Goal: Find specific page/section: Find specific page/section

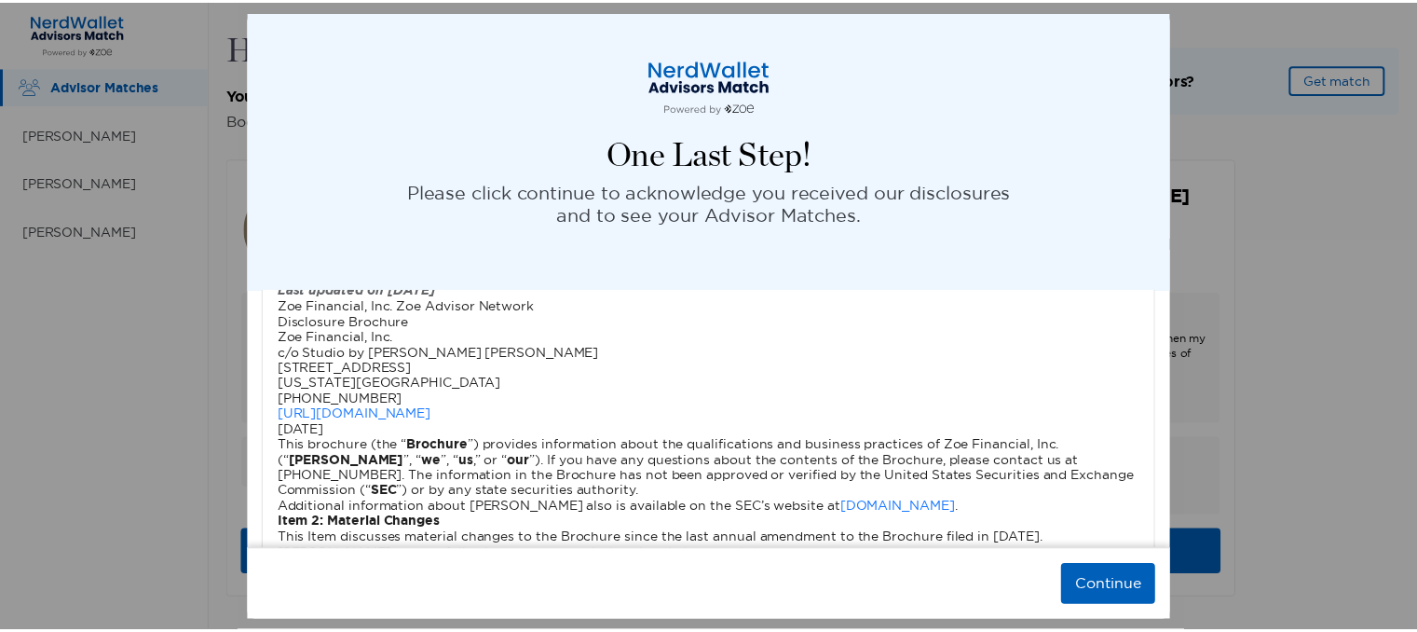
scroll to position [2788, 0]
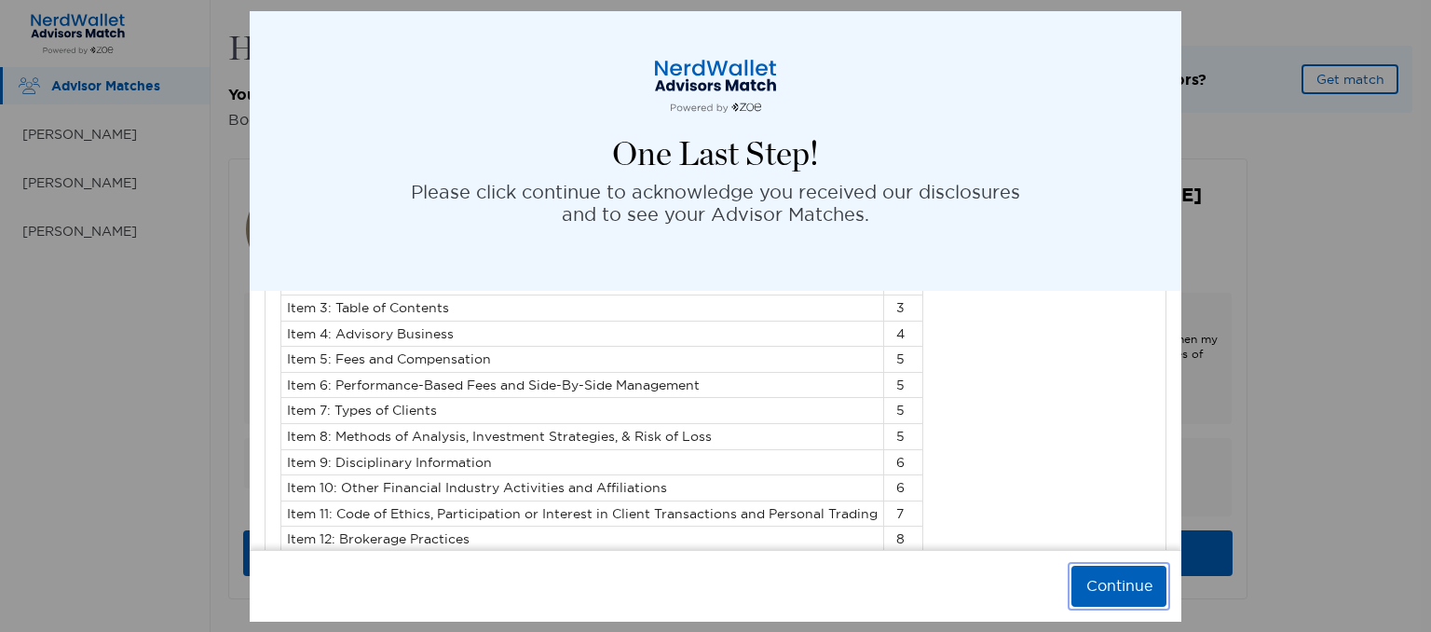
click at [1130, 590] on button "Continue" at bounding box center [1119, 586] width 95 height 41
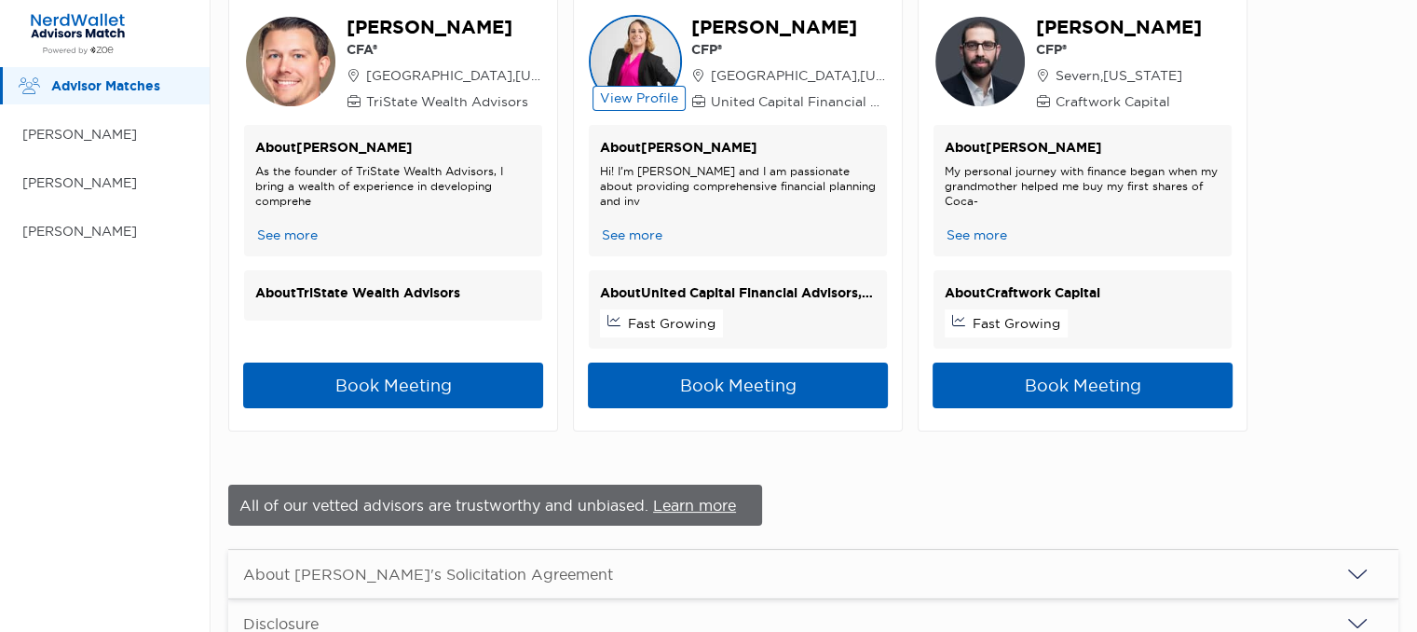
scroll to position [0, 0]
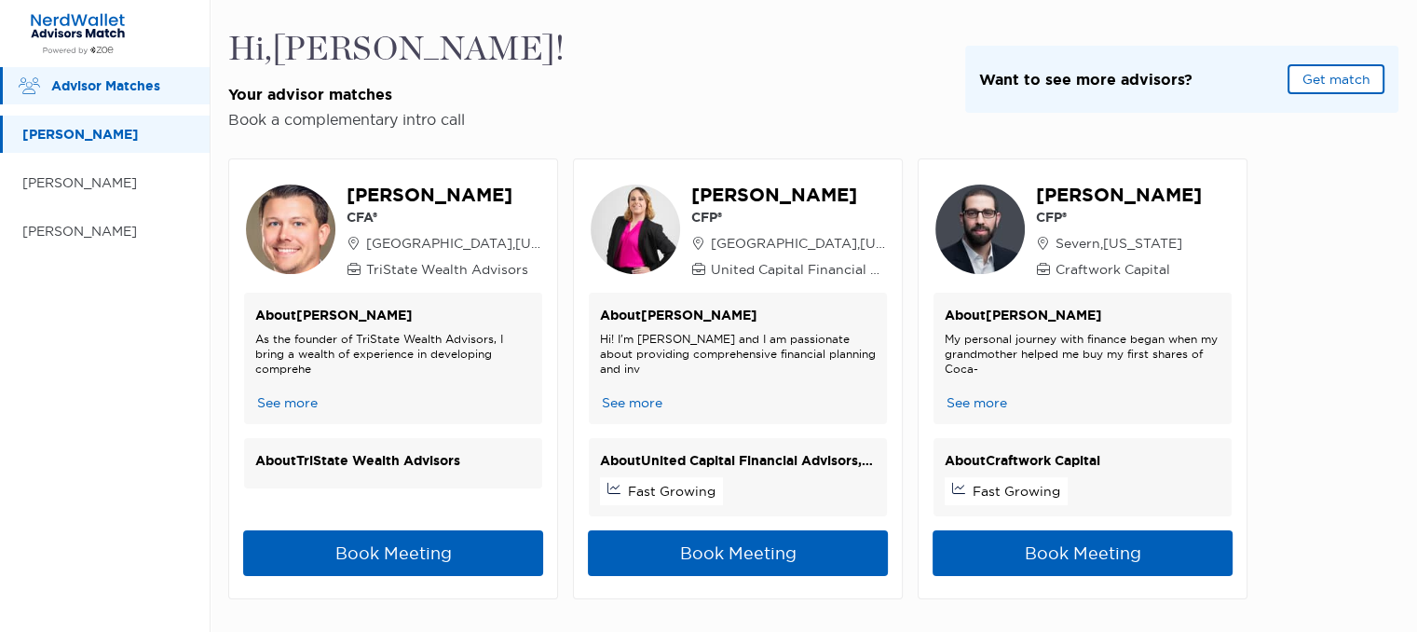
click at [129, 140] on p "[PERSON_NAME]" at bounding box center [106, 134] width 169 height 23
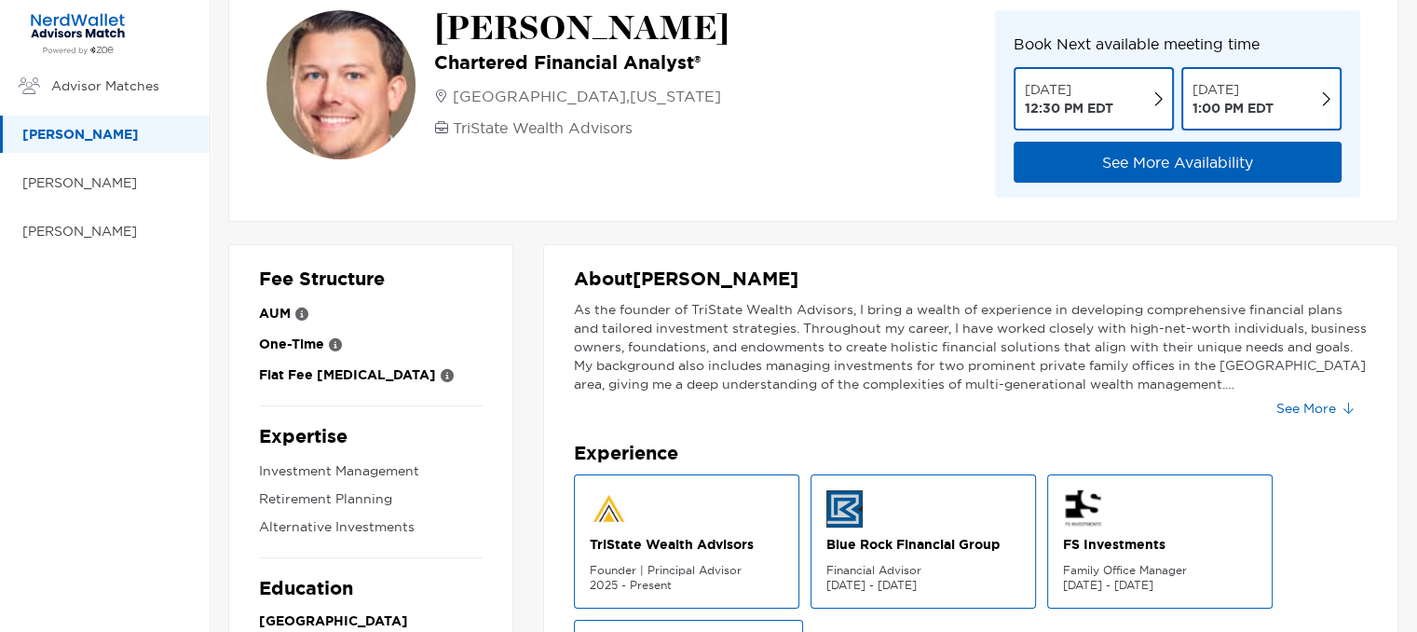
scroll to position [37, 0]
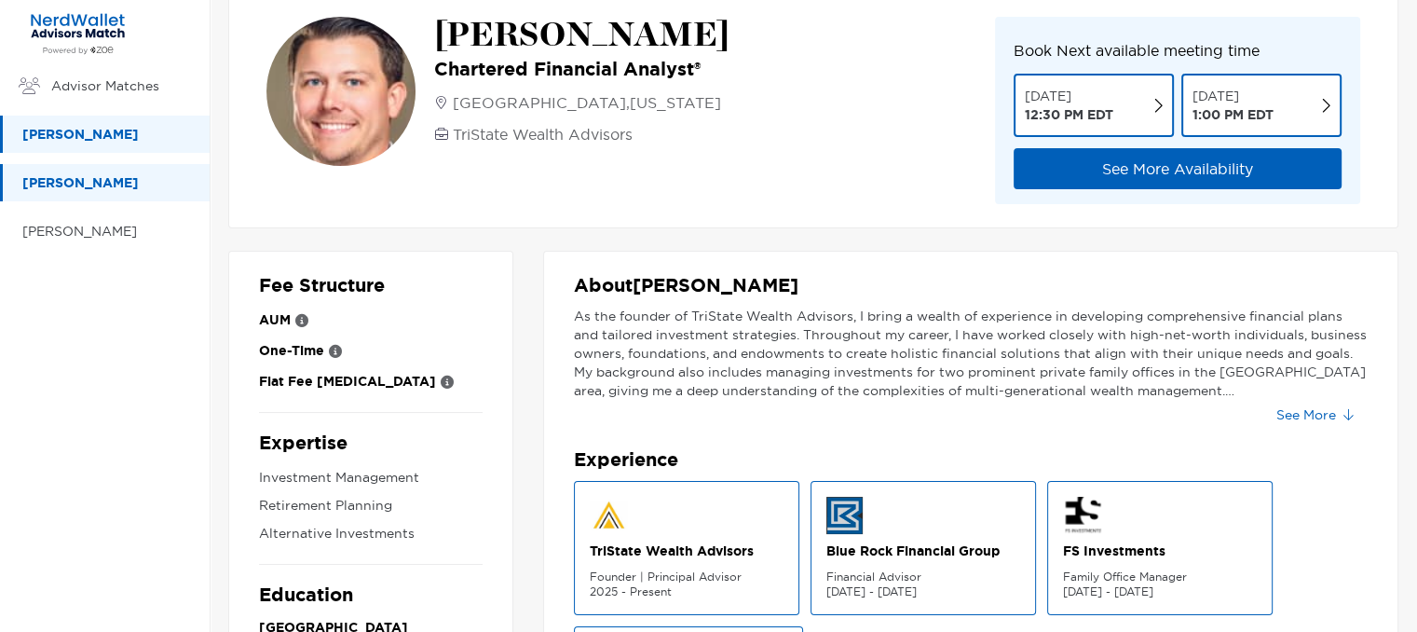
click at [78, 171] on p "[PERSON_NAME]" at bounding box center [106, 182] width 169 height 23
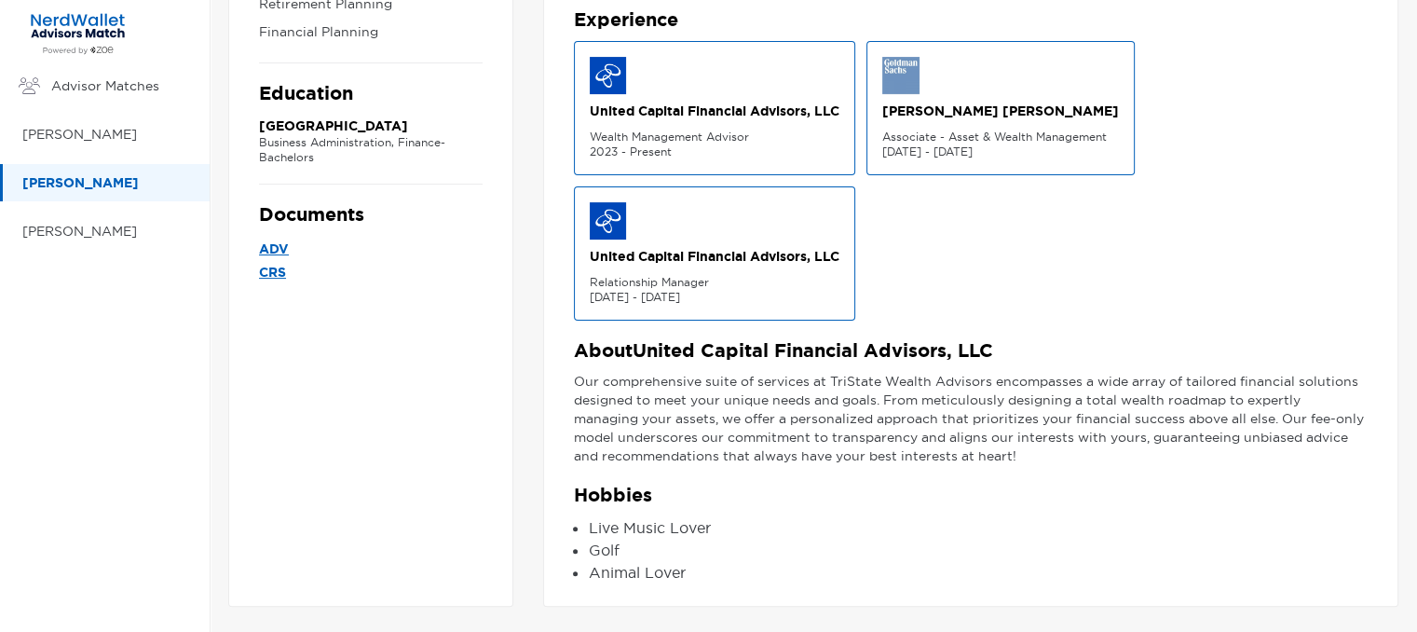
scroll to position [473, 0]
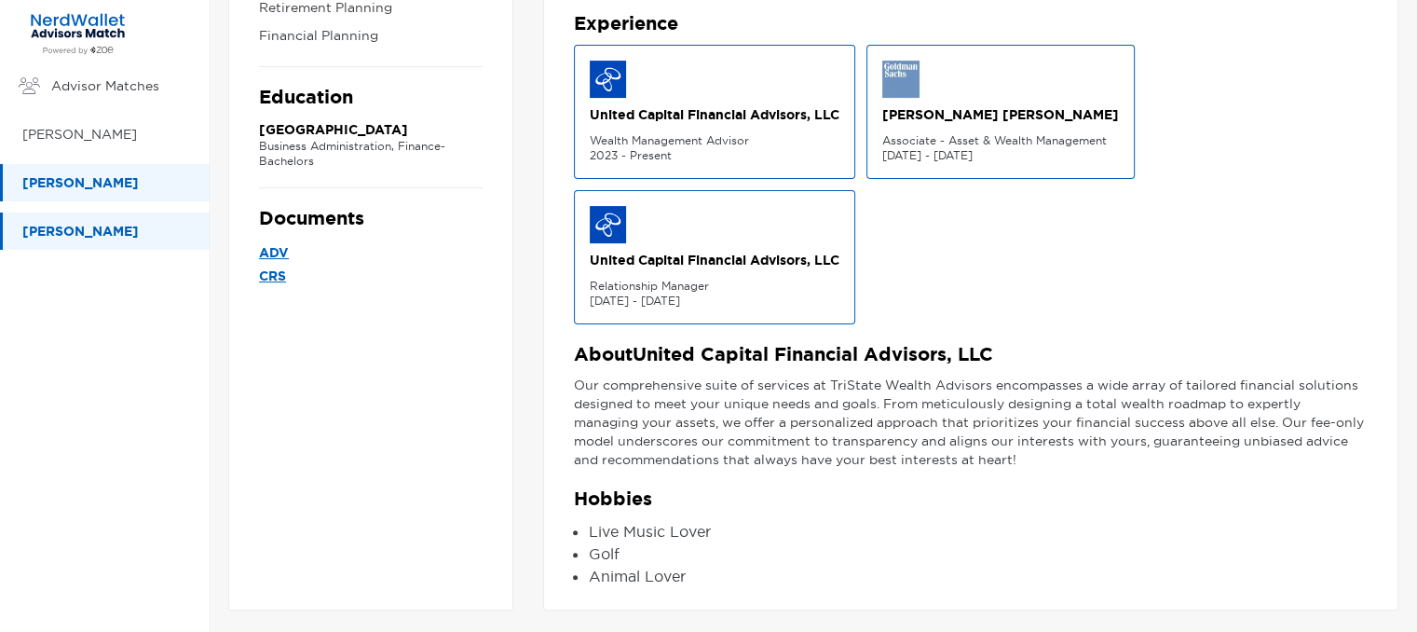
click at [68, 235] on p "[PERSON_NAME]" at bounding box center [106, 231] width 169 height 23
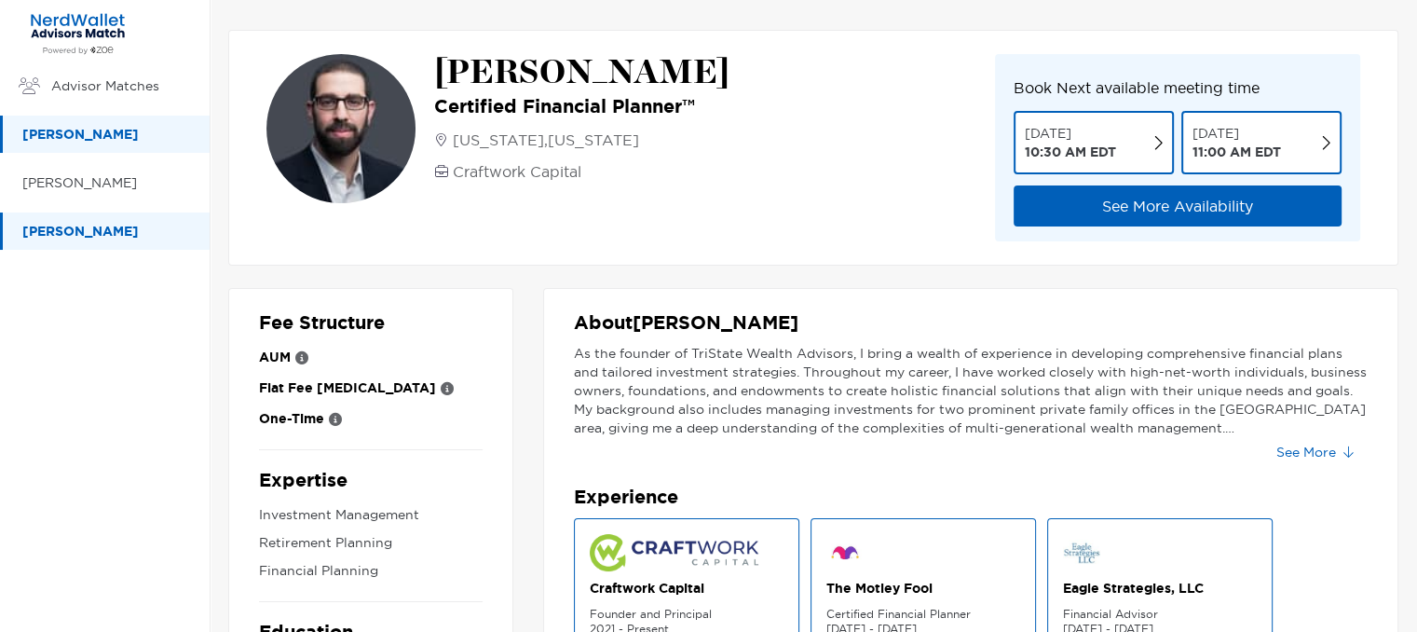
click at [137, 132] on p "[PERSON_NAME]" at bounding box center [106, 134] width 169 height 23
